Goal: Navigation & Orientation: Find specific page/section

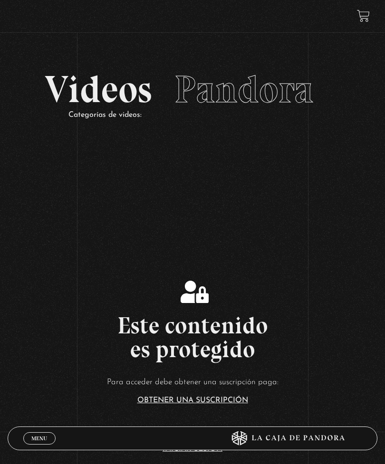
click at [38, 438] on span "Menu" at bounding box center [39, 439] width 16 height 6
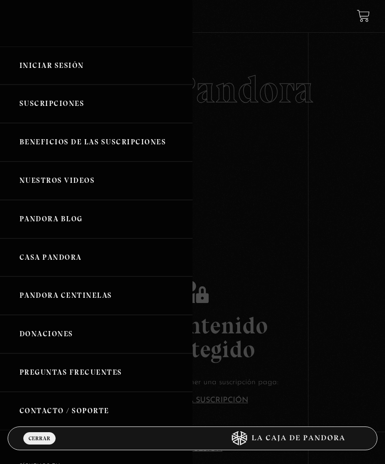
click at [52, 72] on link "Iniciar Sesión" at bounding box center [96, 66] width 192 height 38
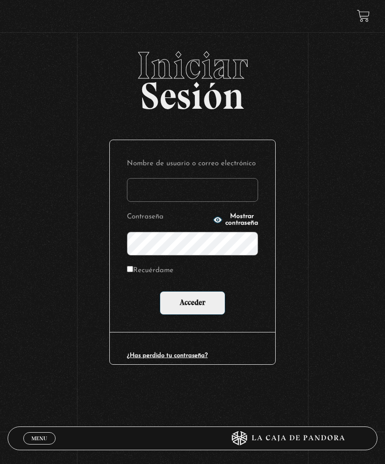
type input "[EMAIL_ADDRESS][DOMAIN_NAME]"
click at [192, 305] on input "Acceder" at bounding box center [193, 303] width 66 height 24
